Goal: Task Accomplishment & Management: Manage account settings

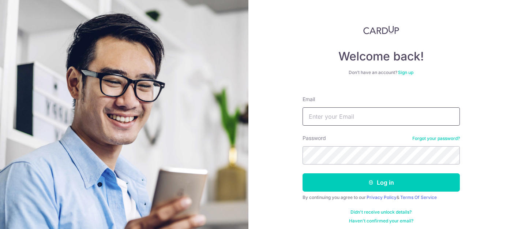
click at [320, 116] on input "Email" at bounding box center [381, 116] width 157 height 18
type input "[EMAIL_ADDRESS][DOMAIN_NAME]"
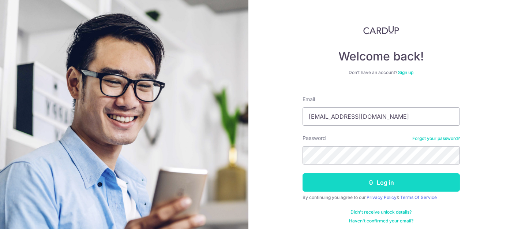
click at [381, 177] on button "Log in" at bounding box center [381, 182] width 157 height 18
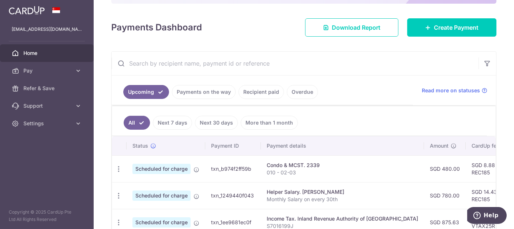
scroll to position [73, 0]
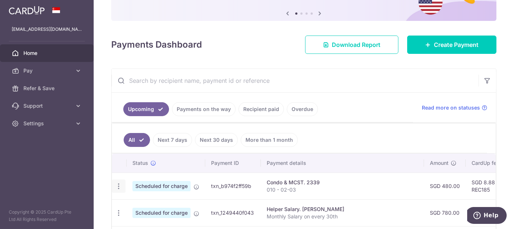
click at [119, 184] on icon "button" at bounding box center [119, 186] width 8 height 8
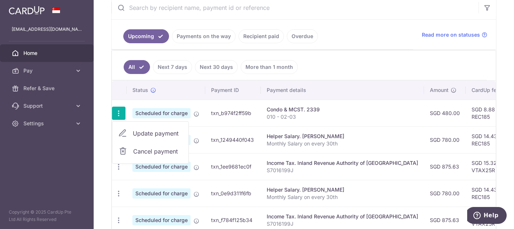
scroll to position [146, 0]
click at [165, 128] on span "Update payment" at bounding box center [158, 132] width 50 height 9
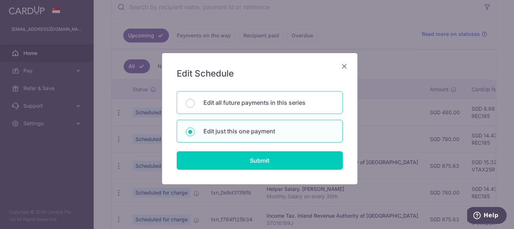
click at [236, 98] on p "Edit all future payments in this series" at bounding box center [268, 102] width 130 height 9
click at [195, 99] on input "Edit all future payments in this series" at bounding box center [190, 103] width 9 height 9
radio input "true"
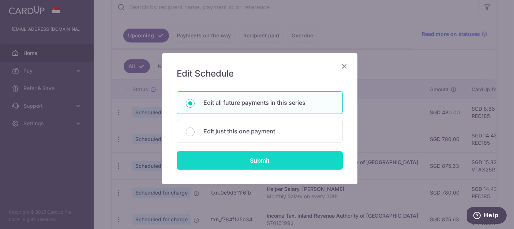
click at [259, 158] on input "Submit" at bounding box center [260, 160] width 166 height 18
radio input "true"
type input "480.00"
type input "010 - 02-03"
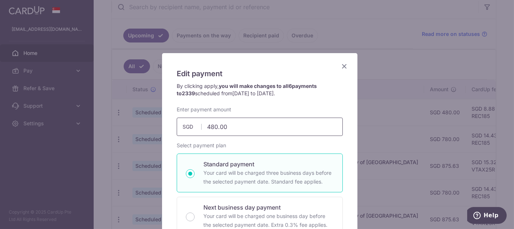
click at [215, 126] on input "480.00" at bounding box center [260, 126] width 166 height 18
type input "504.00"
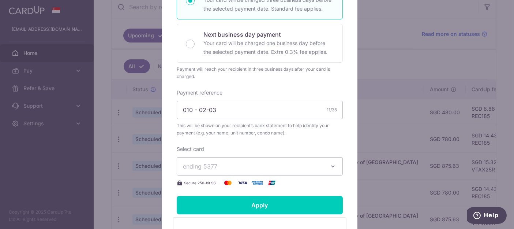
scroll to position [183, 0]
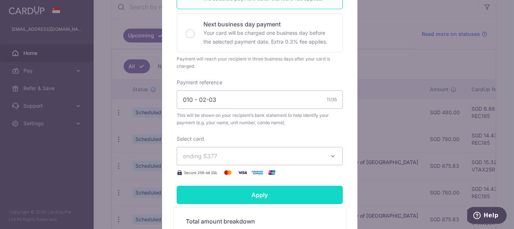
click at [258, 192] on input "Apply" at bounding box center [260, 195] width 166 height 18
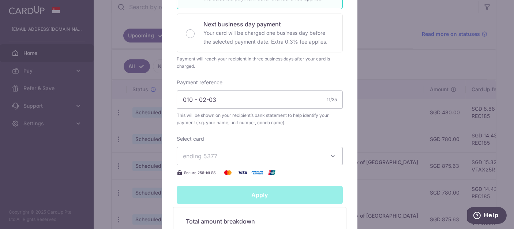
type input "Successfully Applied"
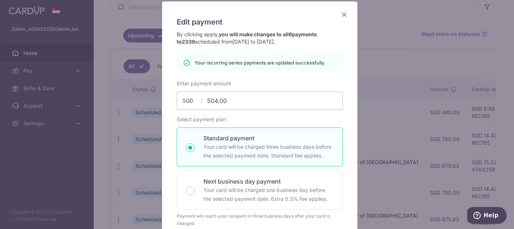
scroll to position [0, 0]
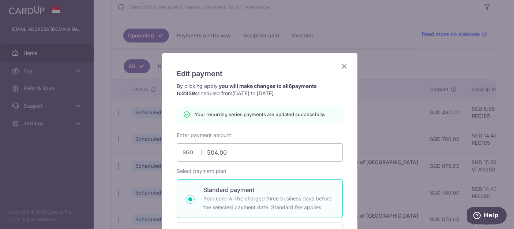
click at [343, 64] on icon "Close" at bounding box center [344, 65] width 9 height 9
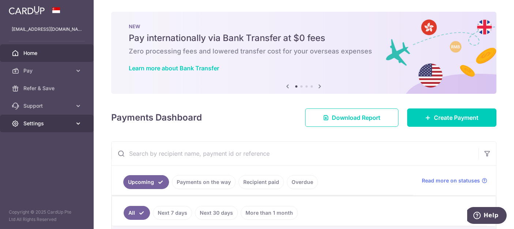
click at [78, 123] on icon at bounding box center [78, 123] width 7 height 7
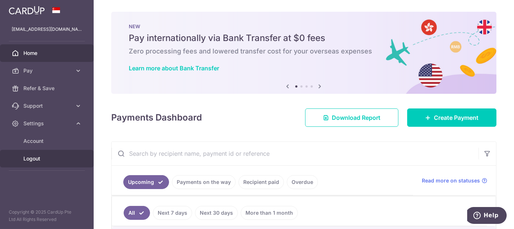
click at [31, 157] on span "Logout" at bounding box center [47, 158] width 48 height 7
